Goal: Information Seeking & Learning: Learn about a topic

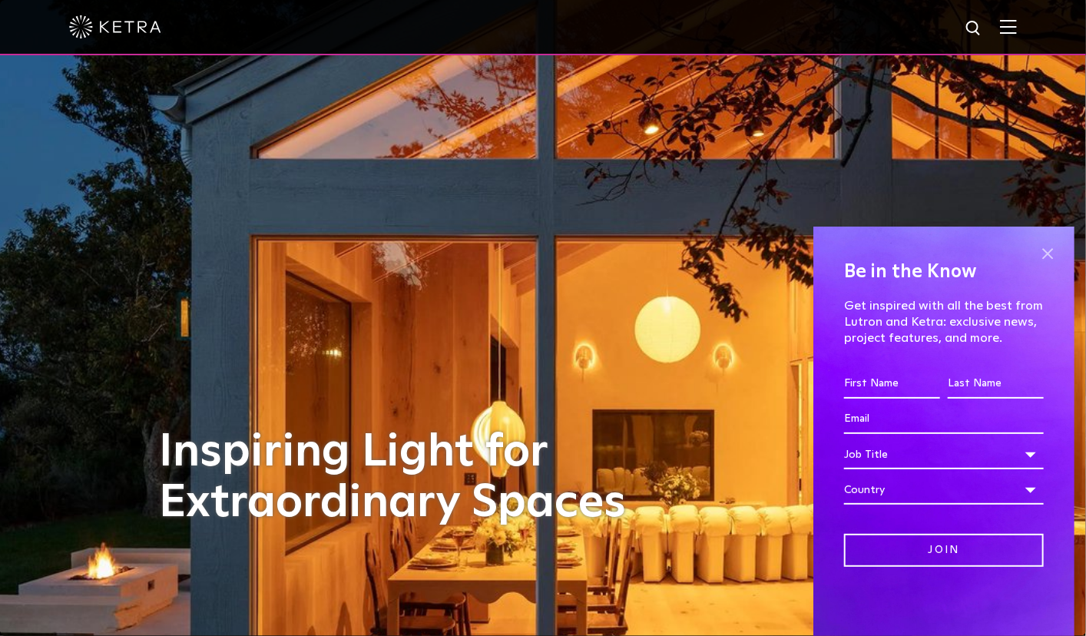
click at [1045, 256] on span at bounding box center [1047, 253] width 23 height 23
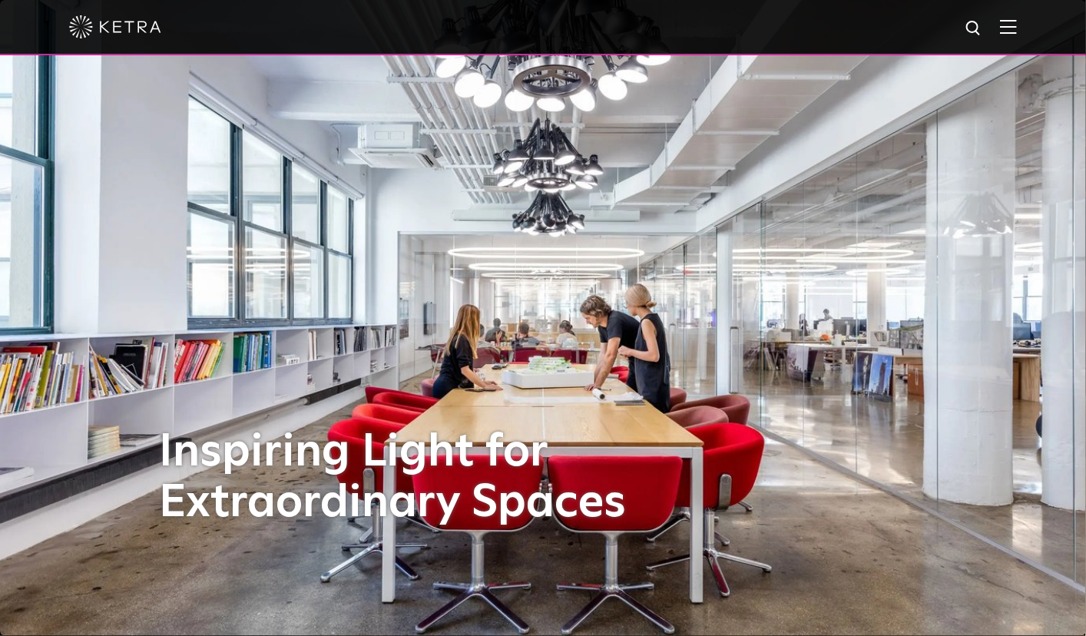
click at [1016, 35] on span at bounding box center [1008, 26] width 17 height 15
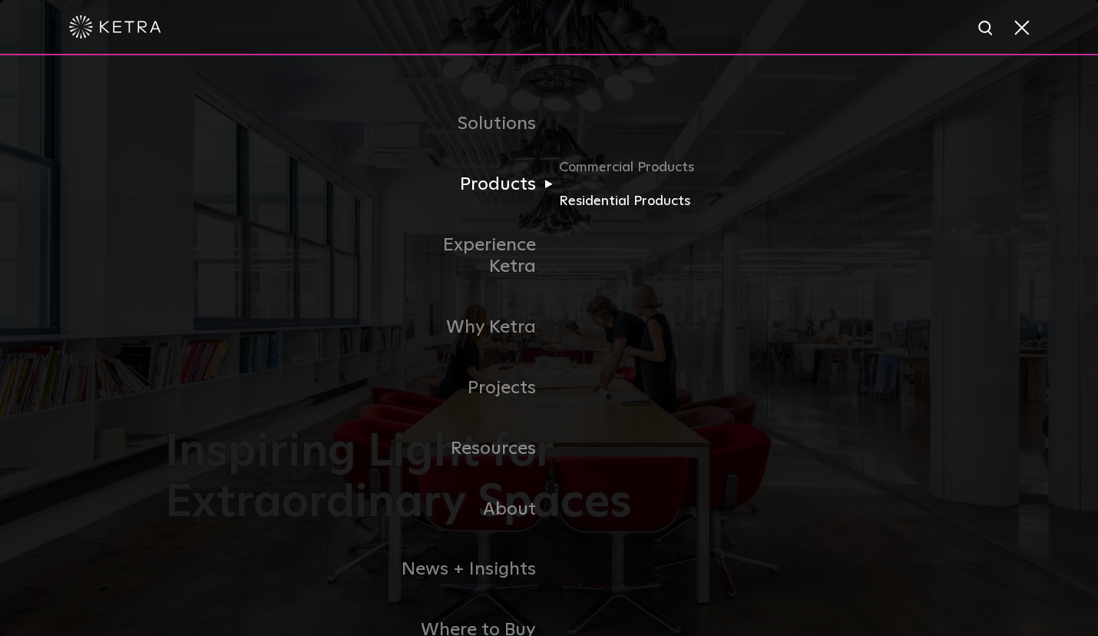
click at [585, 198] on link "Residential Products" at bounding box center [632, 201] width 147 height 22
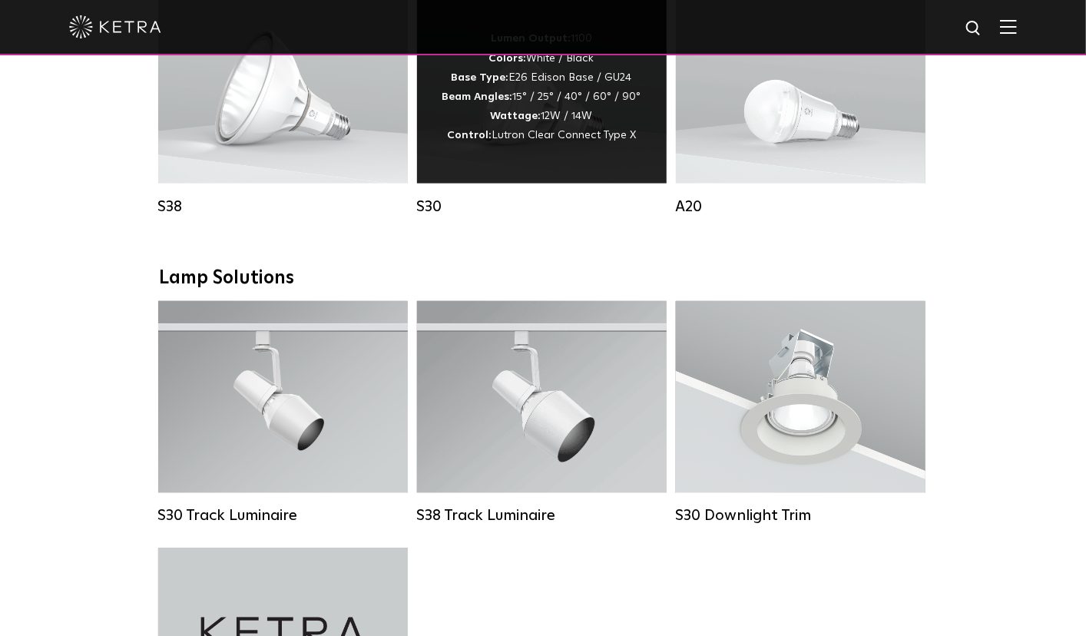
scroll to position [965, 0]
click at [547, 177] on div "Lumen Output: 1100 Colors: White / Black Base Type: E26 Edison Base / GU24 Beam…" at bounding box center [542, 88] width 250 height 192
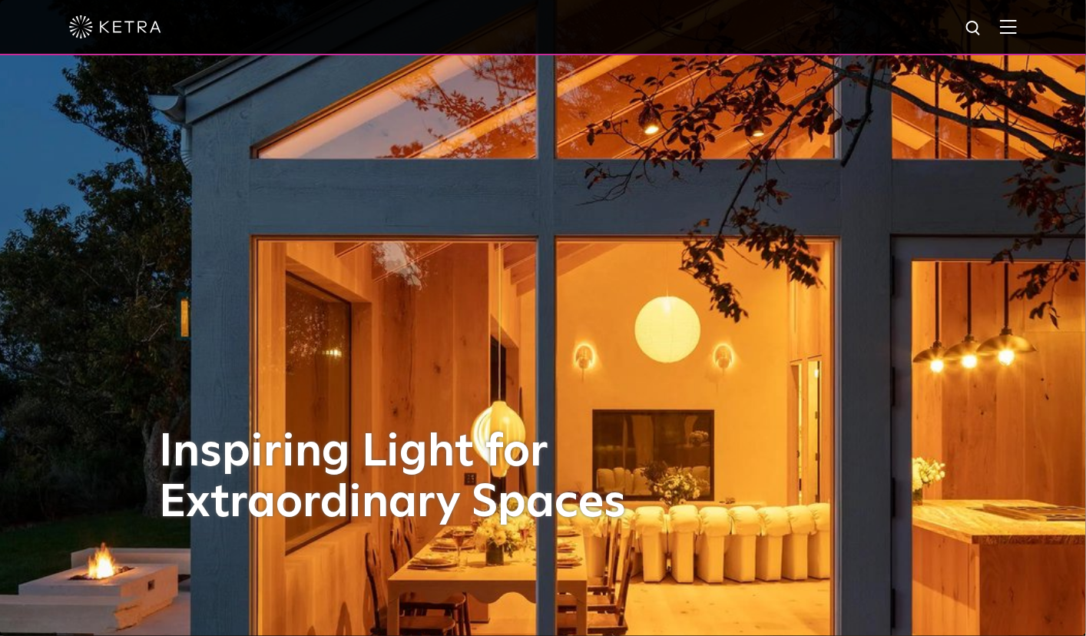
click at [1016, 28] on img at bounding box center [1008, 26] width 17 height 15
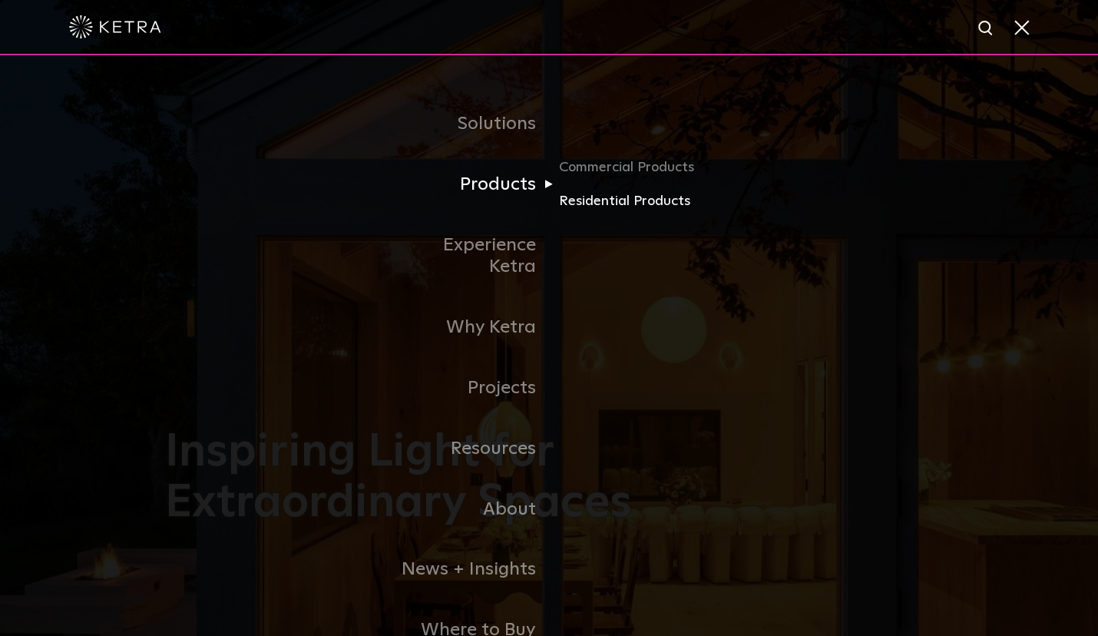
click at [574, 196] on link "Residential Products" at bounding box center [632, 201] width 147 height 22
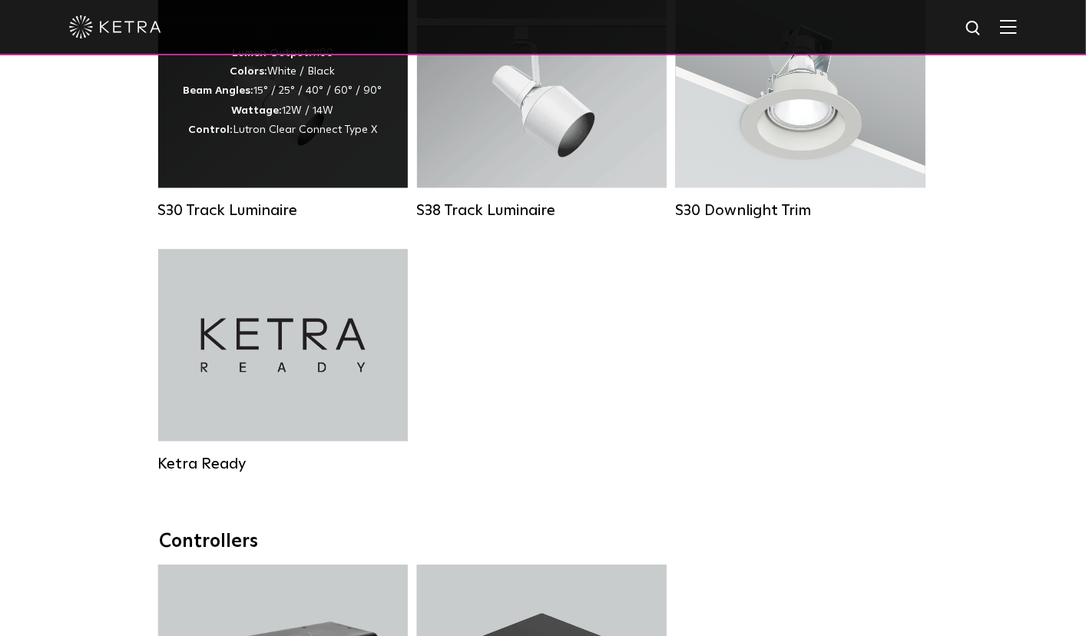
scroll to position [1237, 0]
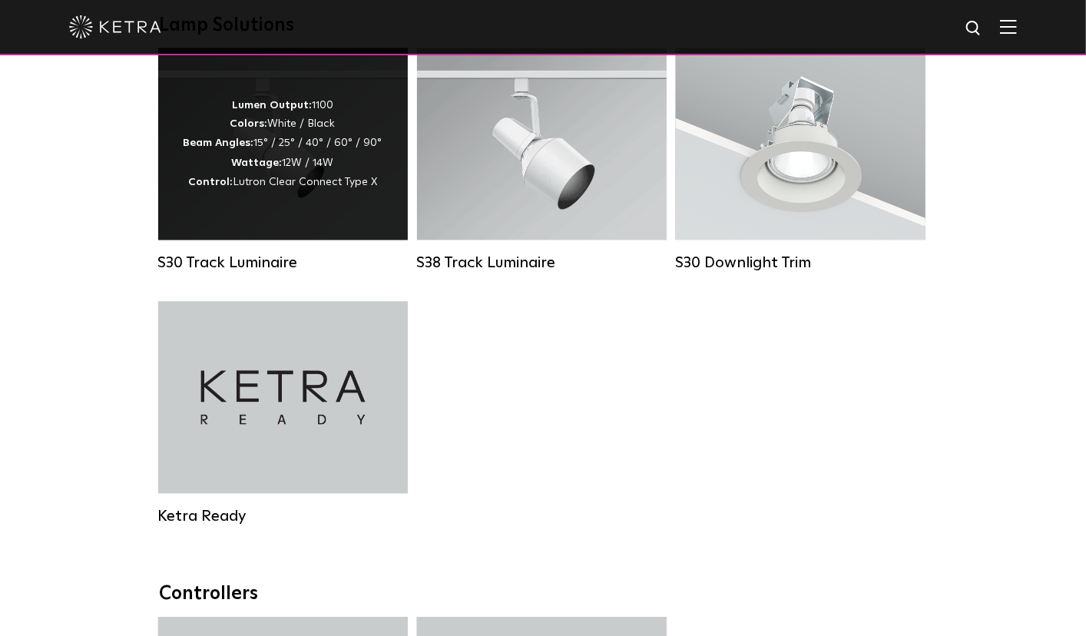
click at [325, 230] on div "Lumen Output: 1100 Colors: White / Black Beam Angles: 15° / 25° / 40° / 60° / 9…" at bounding box center [283, 144] width 250 height 192
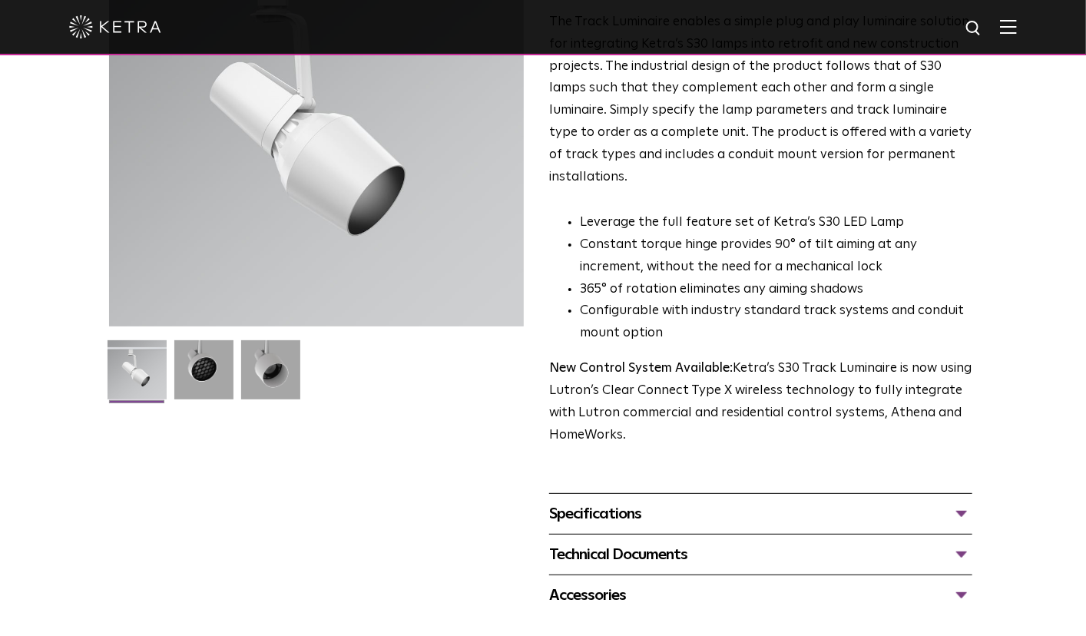
scroll to position [200, 0]
click at [623, 502] on div "Specifications" at bounding box center [760, 514] width 423 height 25
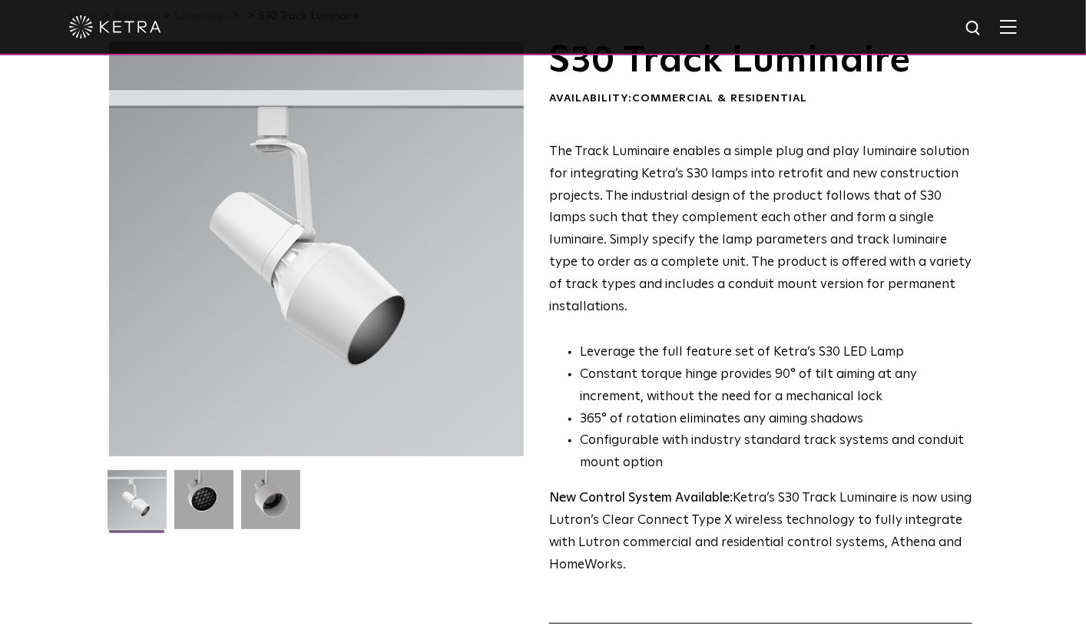
scroll to position [74, 0]
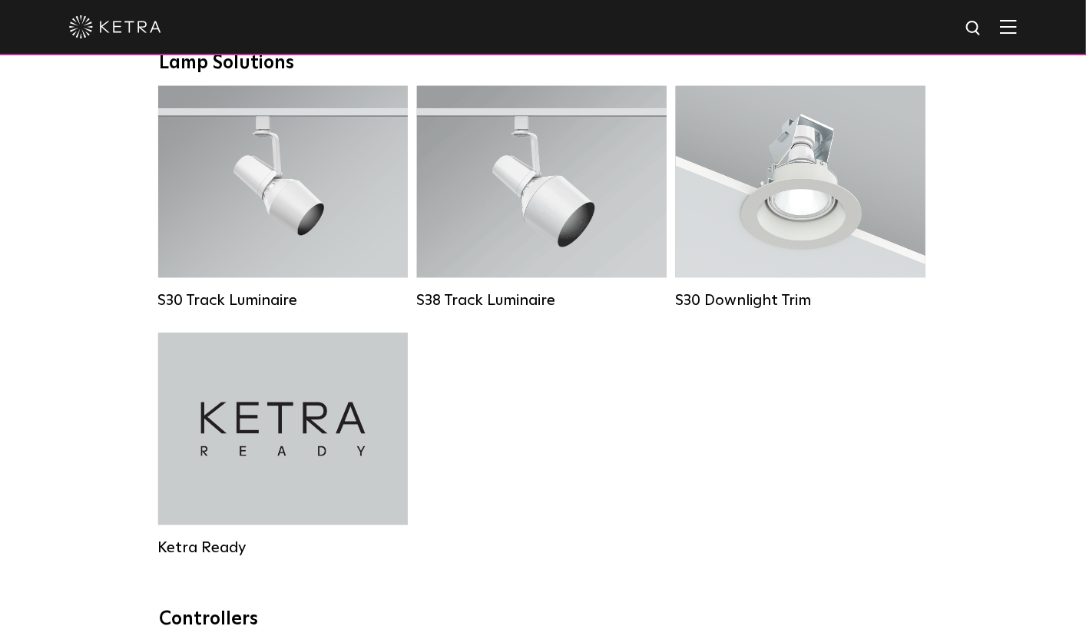
scroll to position [1188, 0]
